Goal: Navigation & Orientation: Find specific page/section

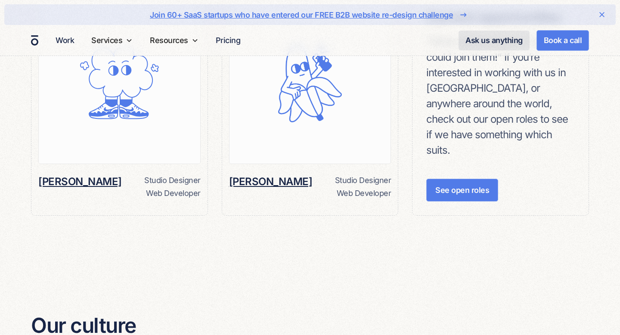
scroll to position [1019, 0]
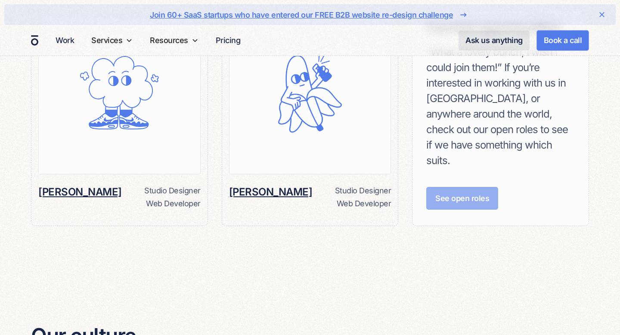
click at [462, 190] on link "See open roles" at bounding box center [462, 198] width 72 height 23
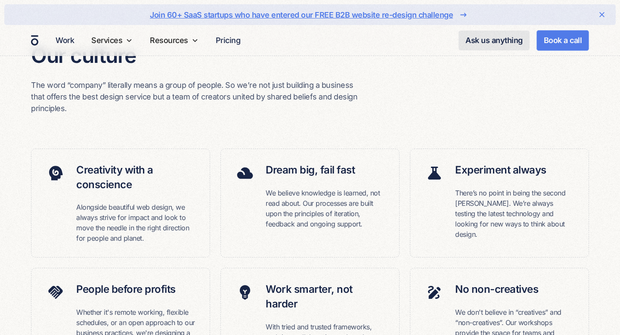
scroll to position [1240, 0]
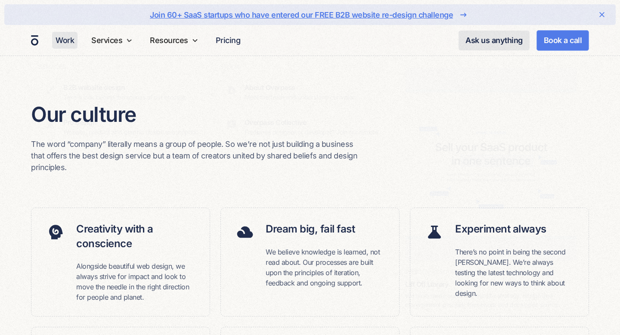
click at [64, 38] on link "Work" at bounding box center [64, 40] width 25 height 17
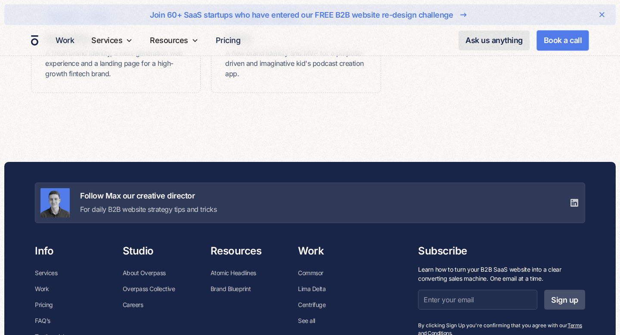
scroll to position [1339, 0]
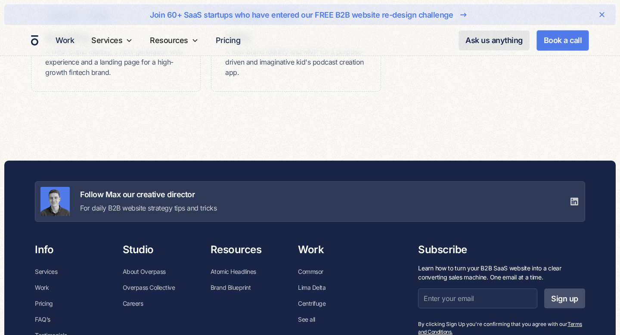
click at [537, 192] on div "Follow Max our creative director For daily B2B website strategy tips and tricks" at bounding box center [310, 201] width 550 height 40
click at [573, 199] on icon at bounding box center [574, 202] width 8 height 8
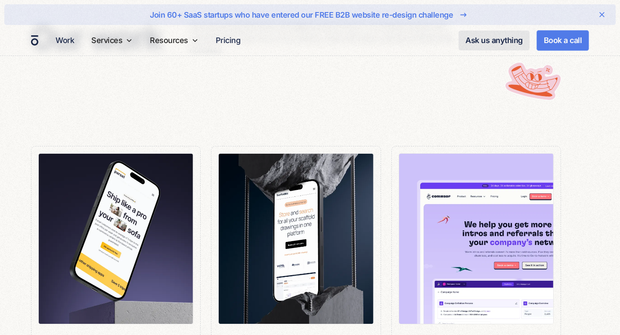
scroll to position [0, 0]
